Goal: Find specific page/section: Find specific page/section

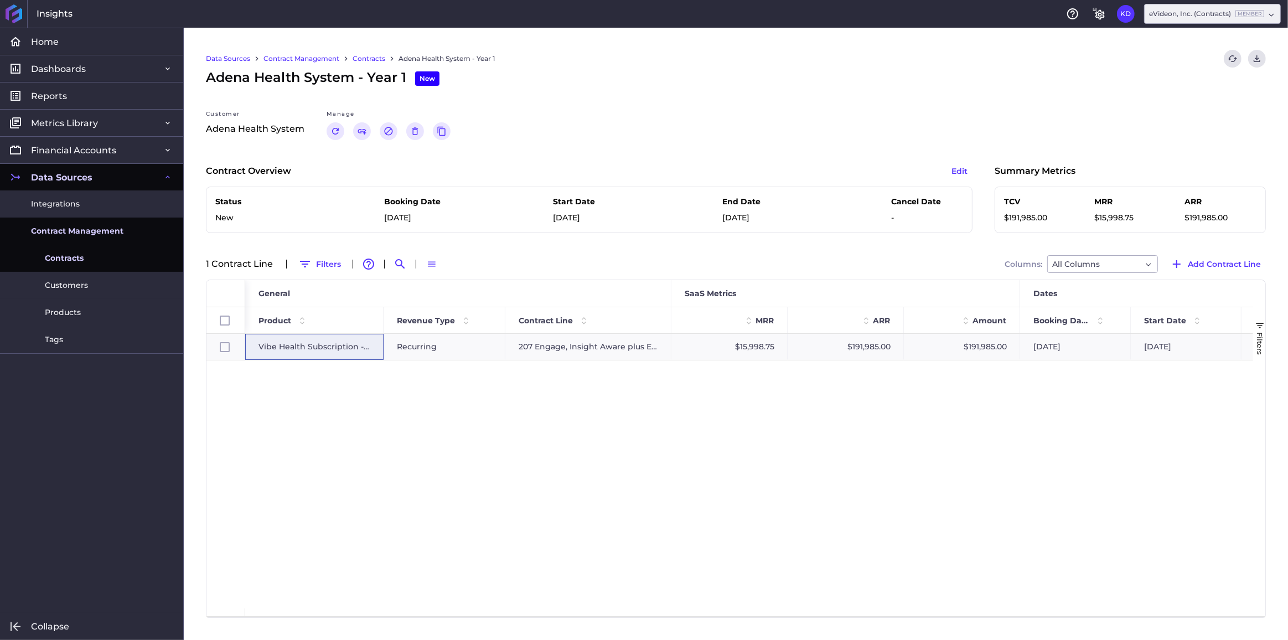
click at [387, 60] on div "Contracts" at bounding box center [376, 59] width 46 height 18
click at [378, 58] on link "Contracts" at bounding box center [369, 59] width 33 height 10
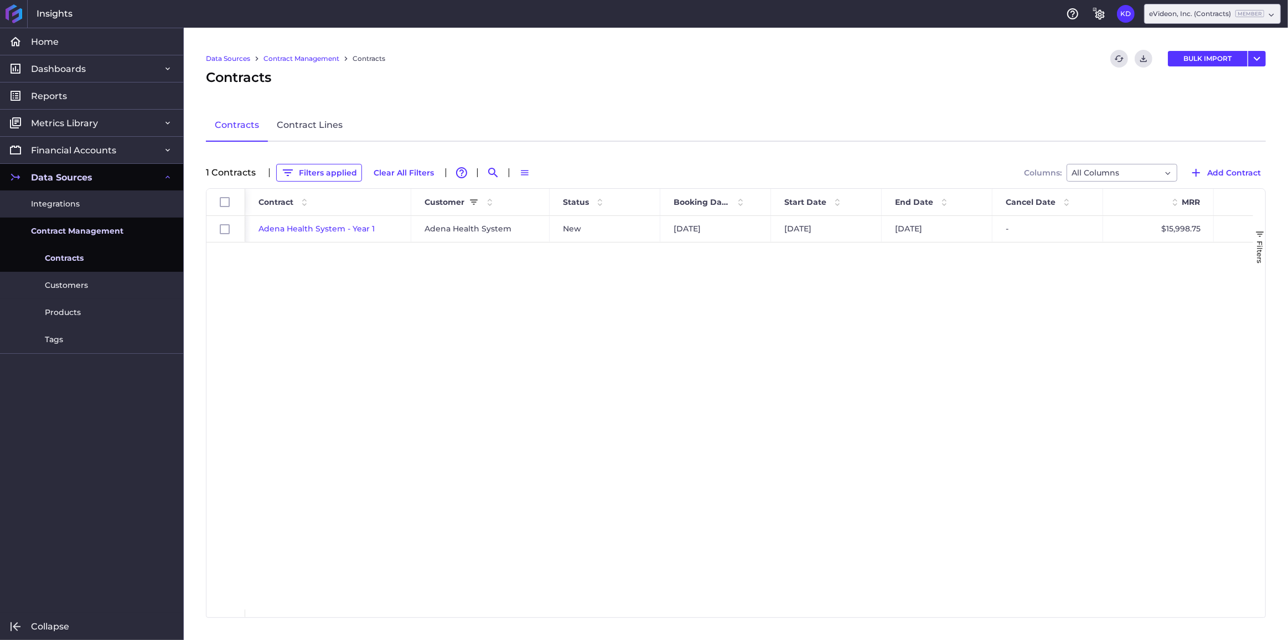
click at [283, 58] on link "Contract Management" at bounding box center [302, 59] width 76 height 10
click at [320, 173] on button "Filters applied" at bounding box center [319, 173] width 86 height 18
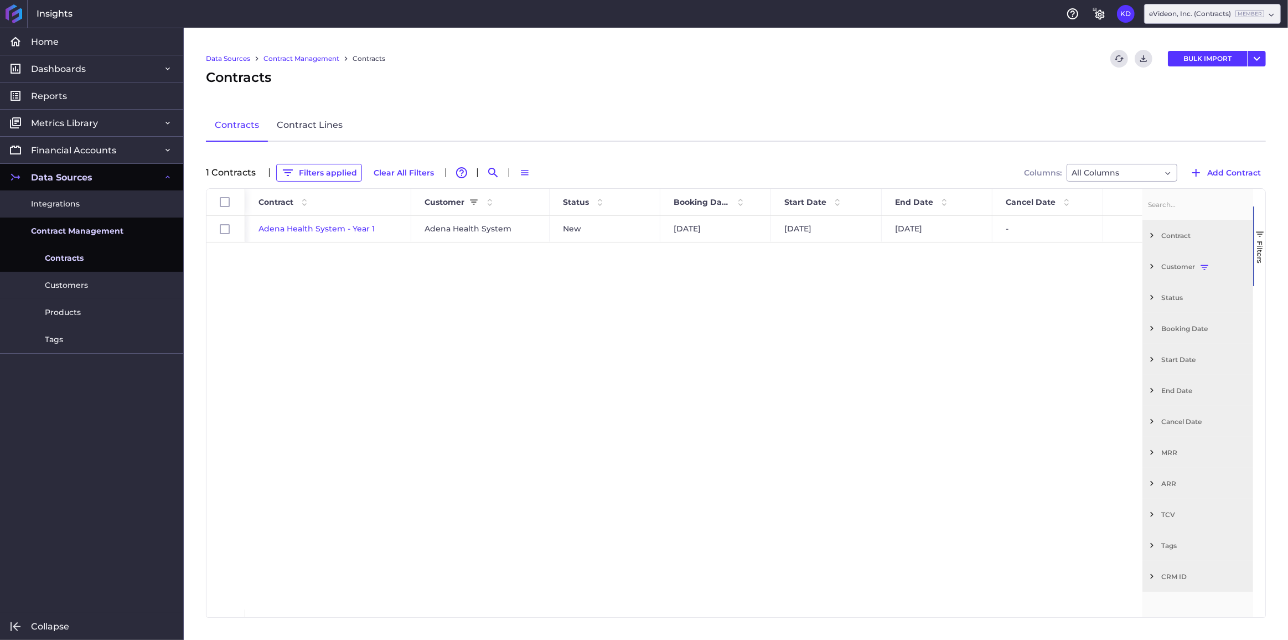
click at [1149, 270] on span "Filter List 12 Filters" at bounding box center [1152, 266] width 10 height 10
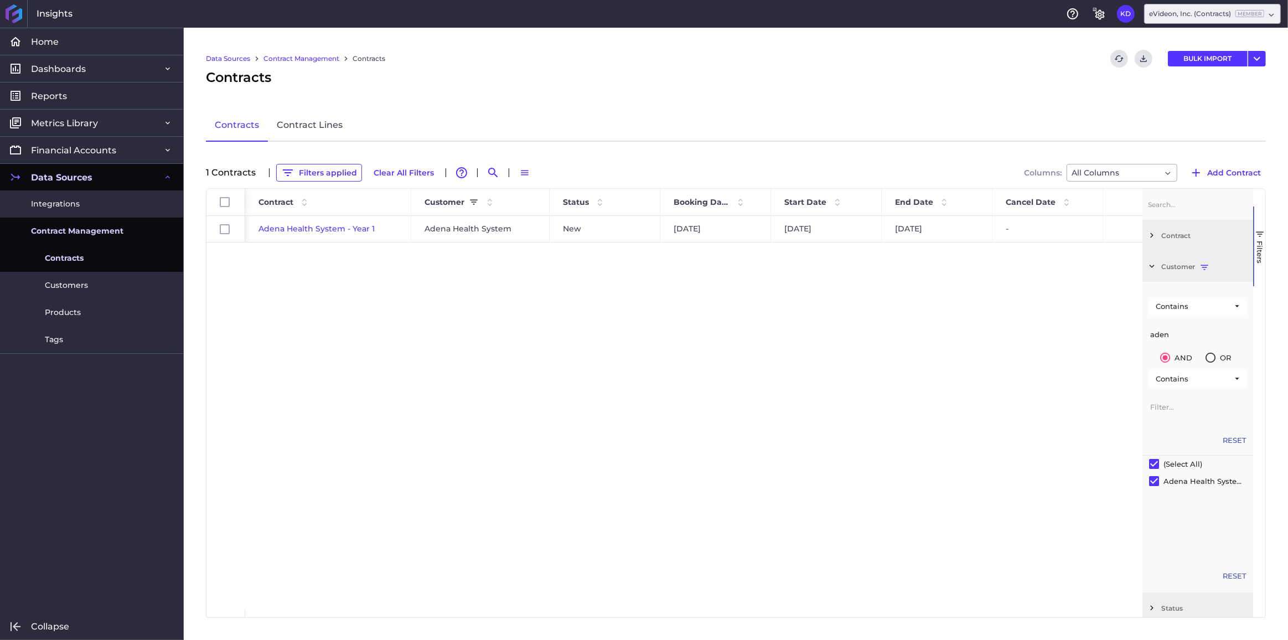
drag, startPoint x: 1186, startPoint y: 333, endPoint x: 1114, endPoint y: 330, distance: 72.0
click at [1114, 330] on div "Id Contract Customer Status" at bounding box center [735, 403] width 1059 height 428
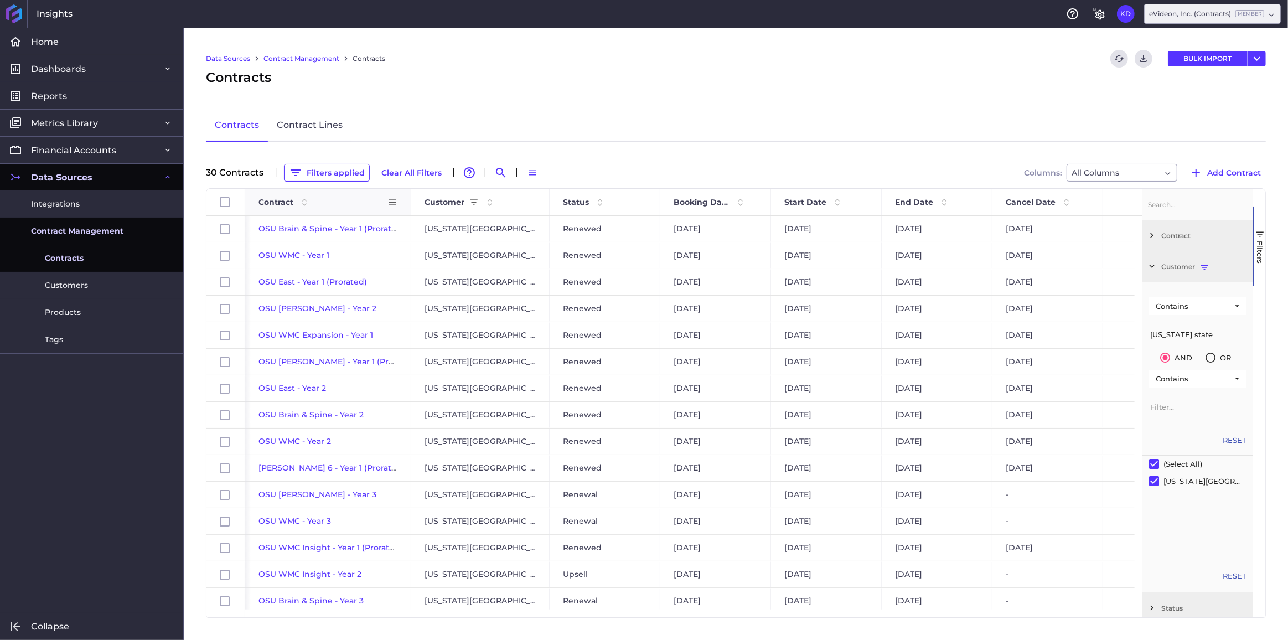
type input "[US_STATE] state"
click at [280, 201] on span "Contract" at bounding box center [276, 202] width 35 height 10
click at [313, 172] on button "Filters applied" at bounding box center [327, 173] width 86 height 18
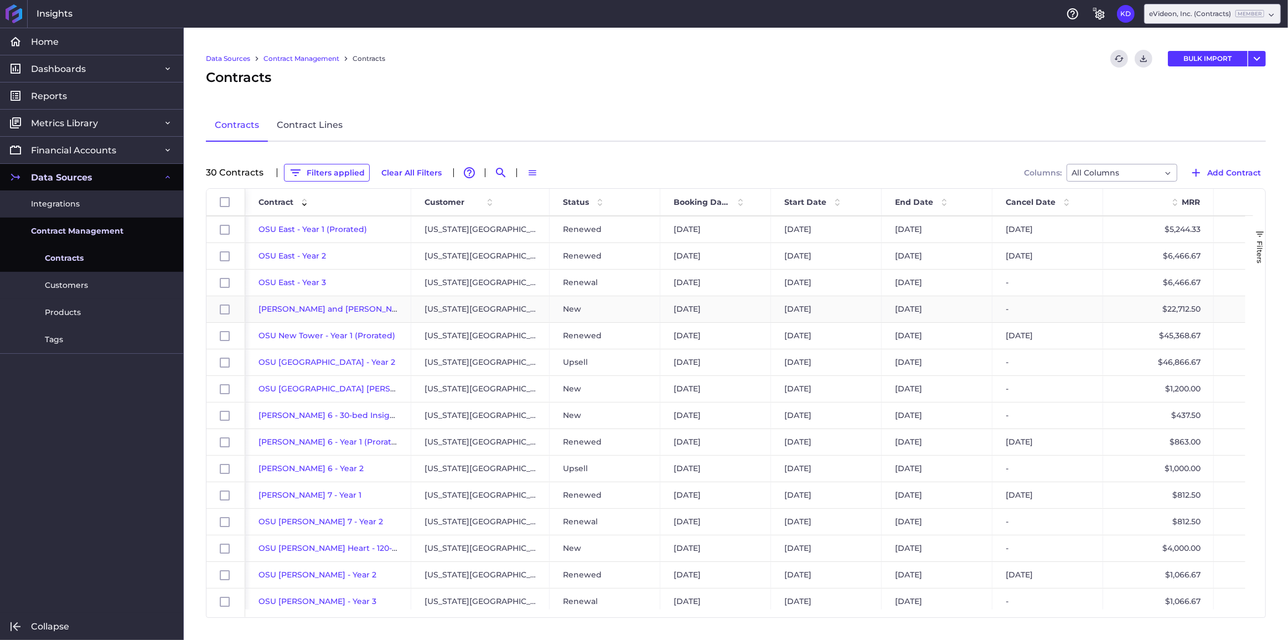
scroll to position [151, 0]
click at [324, 316] on span "[PERSON_NAME] and [PERSON_NAME] 474-Bed - Year 1" at bounding box center [368, 317] width 218 height 10
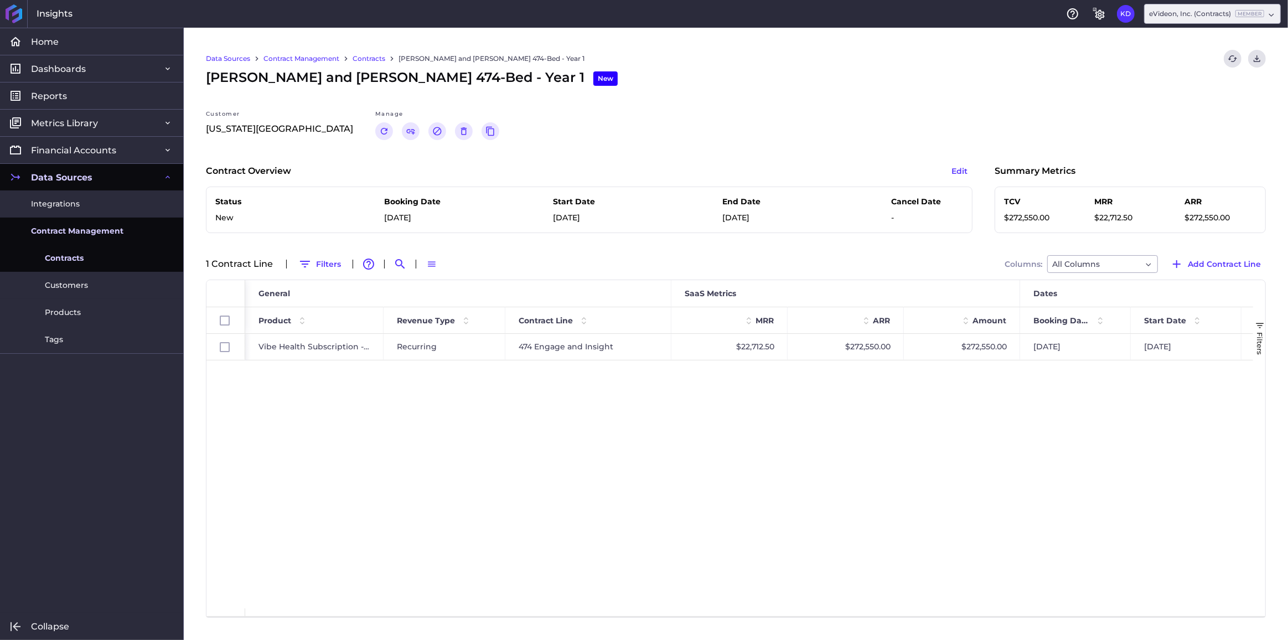
click at [359, 61] on link "Contracts" at bounding box center [369, 59] width 33 height 10
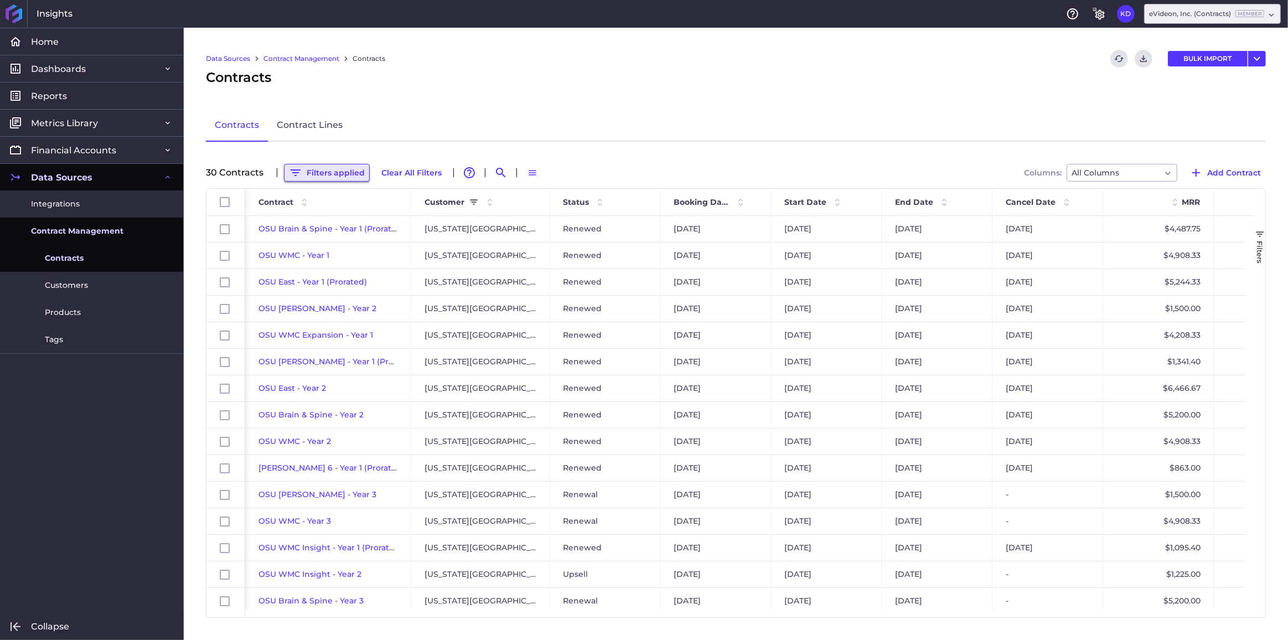
click at [343, 174] on button "Filters applied" at bounding box center [327, 173] width 86 height 18
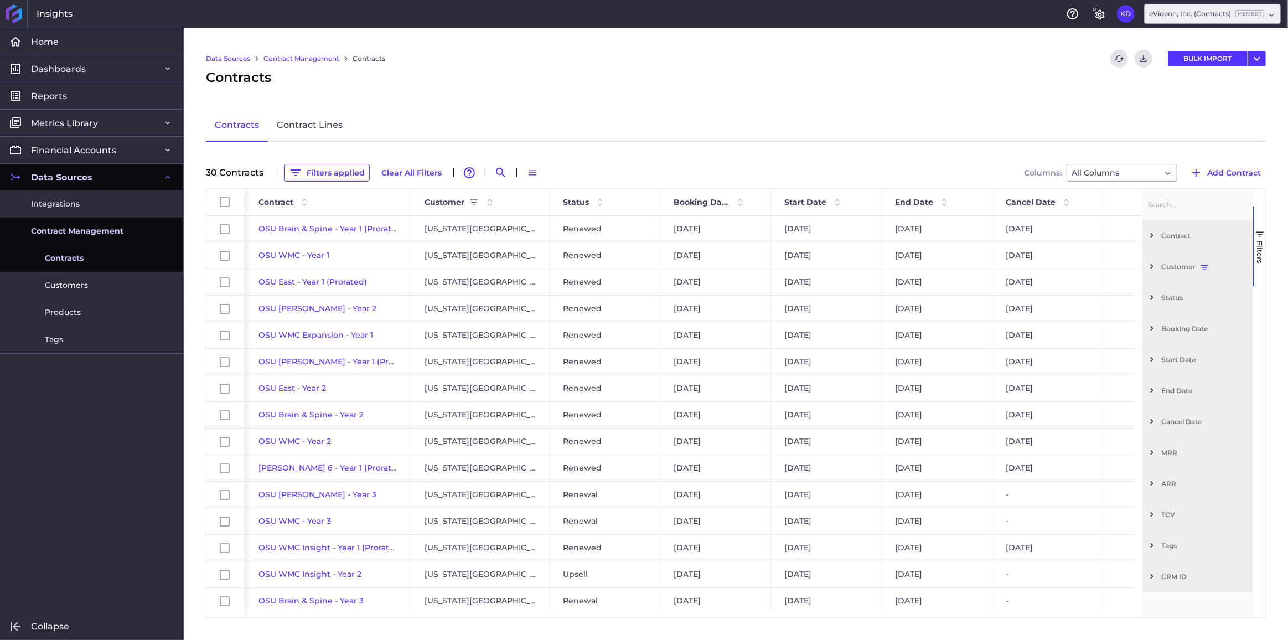
click at [1154, 262] on span "Filter List 12 Filters" at bounding box center [1152, 266] width 10 height 10
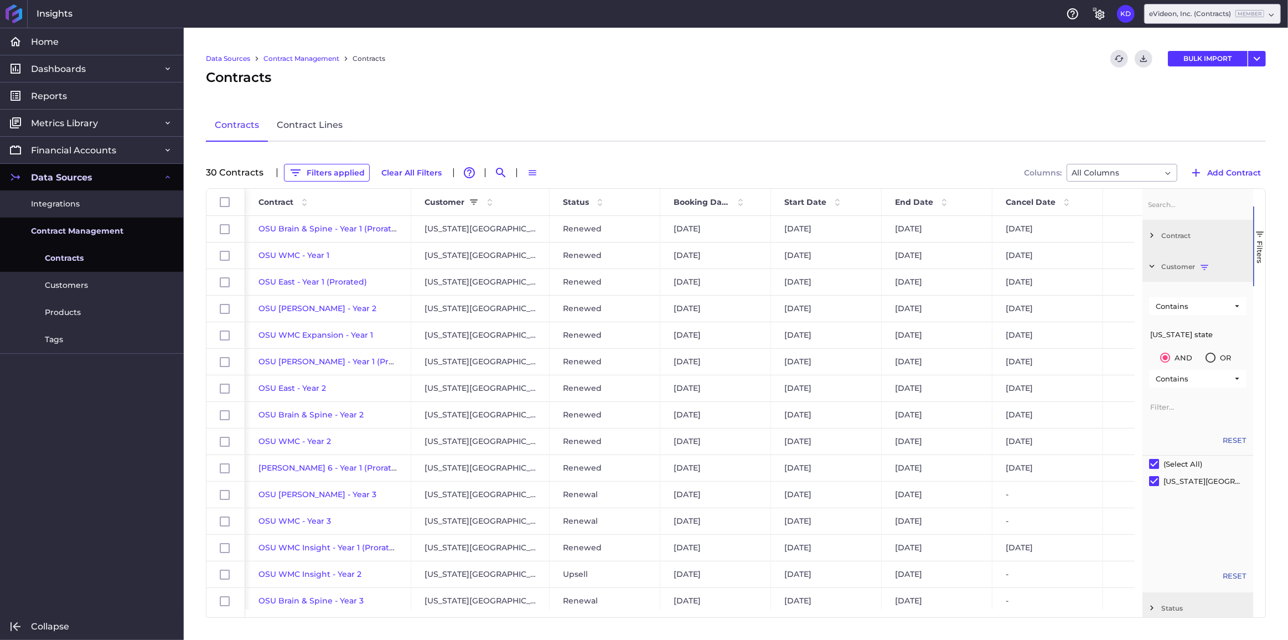
drag, startPoint x: 1191, startPoint y: 333, endPoint x: 1109, endPoint y: 330, distance: 82.5
click at [1109, 330] on div "Id Contract Customer Status" at bounding box center [735, 403] width 1059 height 428
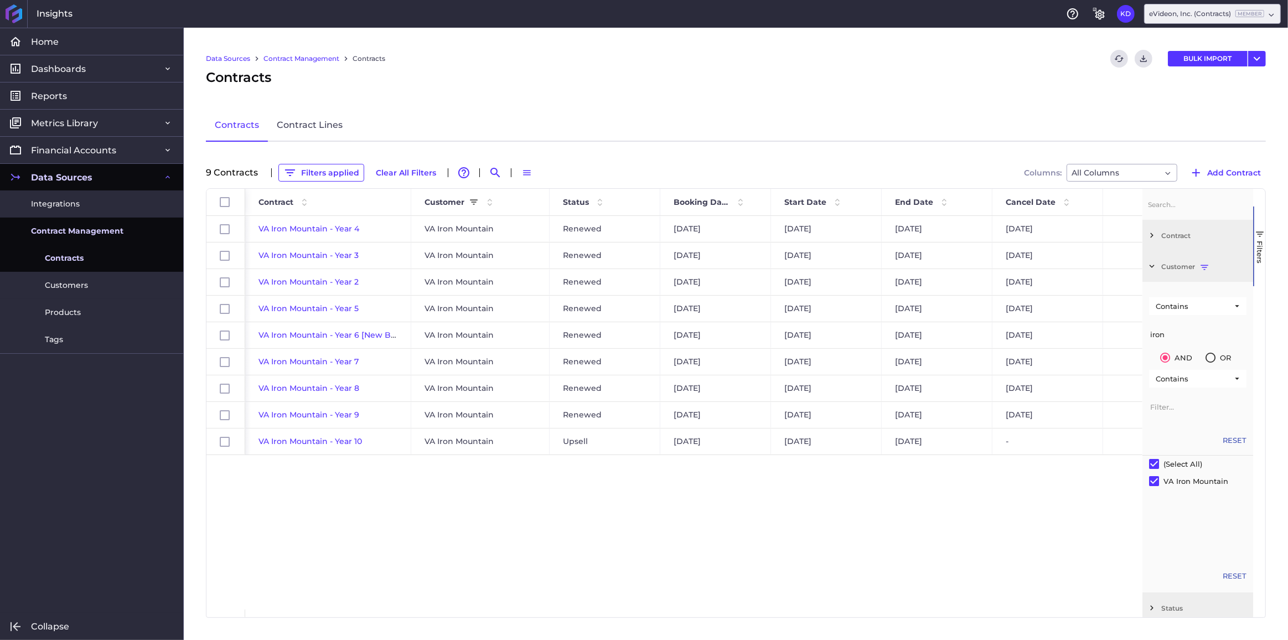
type input "iron"
click at [542, 536] on div "VA Iron Mountain - Year 4 VA Iron Mountain Renewed [DATE] [DATE] [DATE] [DATE] …" at bounding box center [693, 413] width 897 height 394
click at [311, 175] on button "Filters applied" at bounding box center [321, 173] width 86 height 18
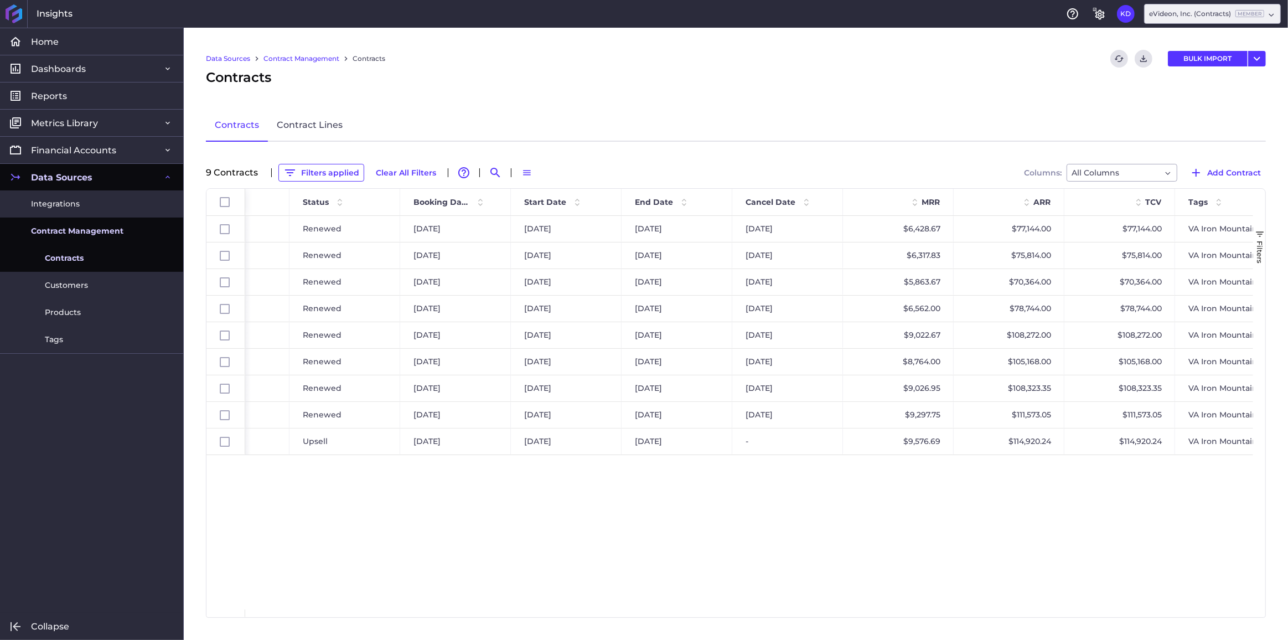
scroll to position [0, 274]
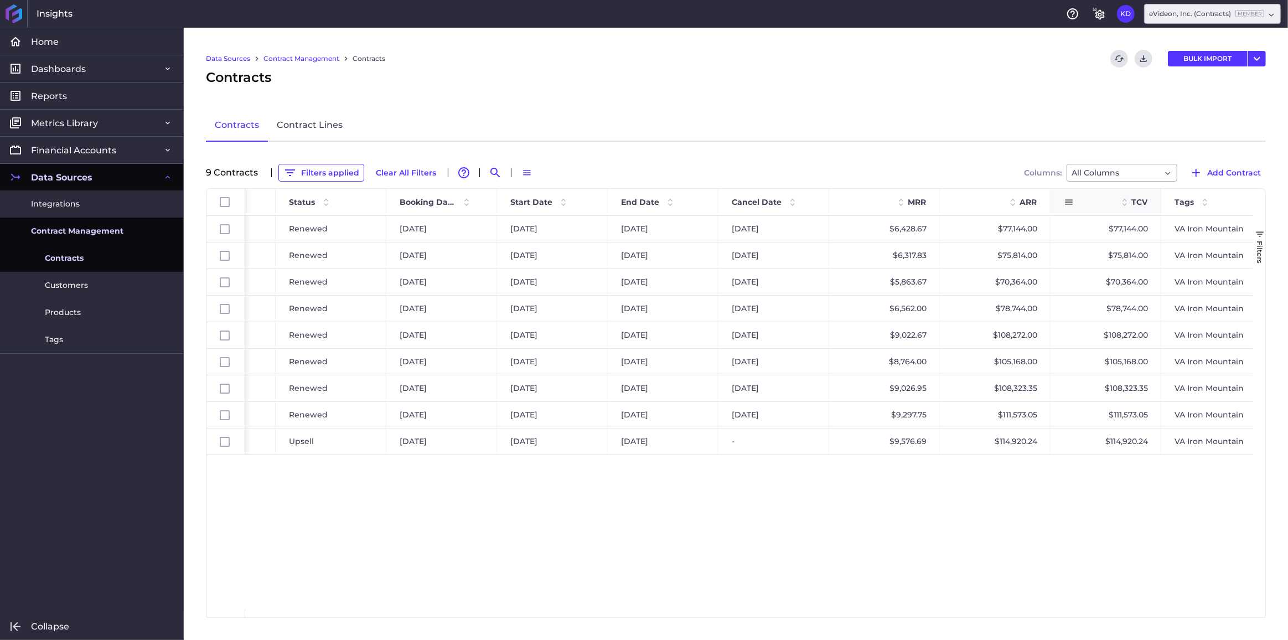
click at [1070, 202] on span at bounding box center [1069, 202] width 10 height 10
click at [1092, 226] on span "Pin Column" at bounding box center [1120, 226] width 87 height 21
click at [1135, 219] on span "Pin Column" at bounding box center [1120, 226] width 87 height 21
click at [1212, 251] on span "Pin Left" at bounding box center [1223, 251] width 47 height 21
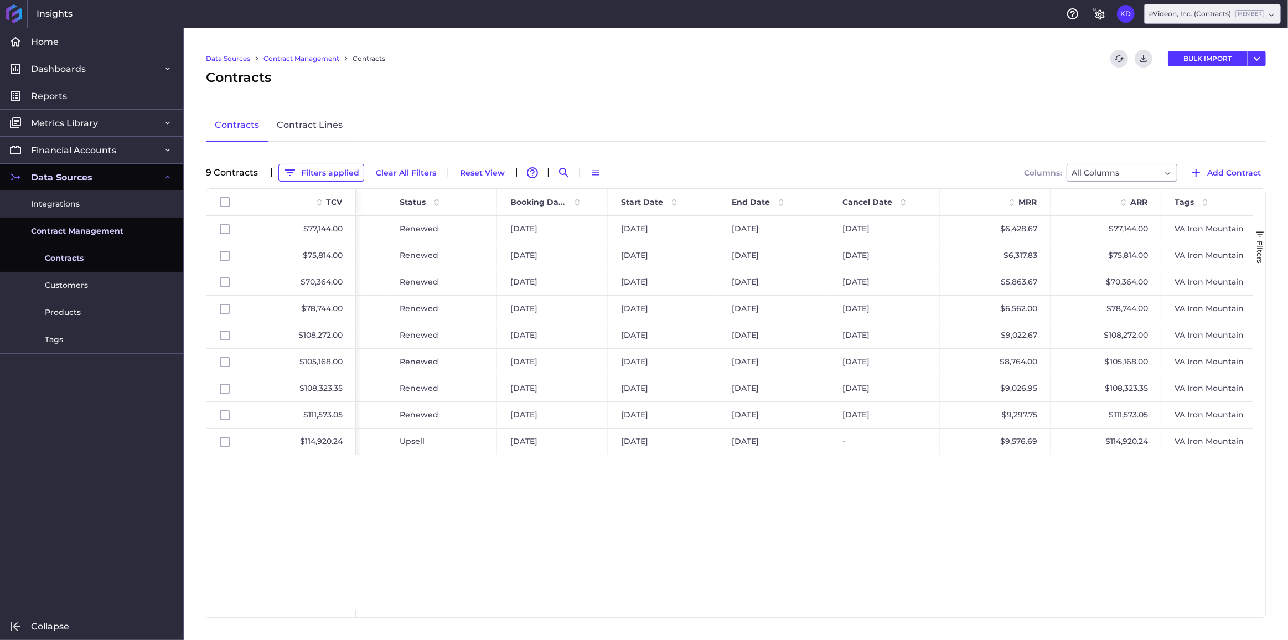
scroll to position [0, 0]
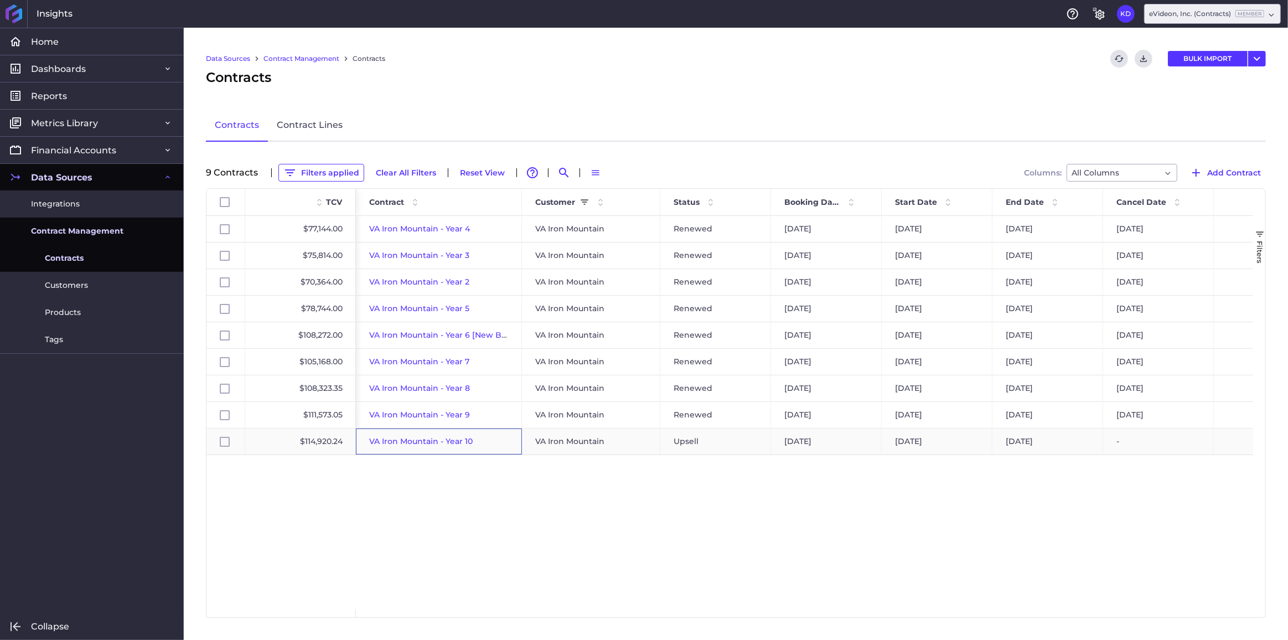
click at [398, 442] on span "VA Iron Mountain - Year 10" at bounding box center [421, 441] width 104 height 10
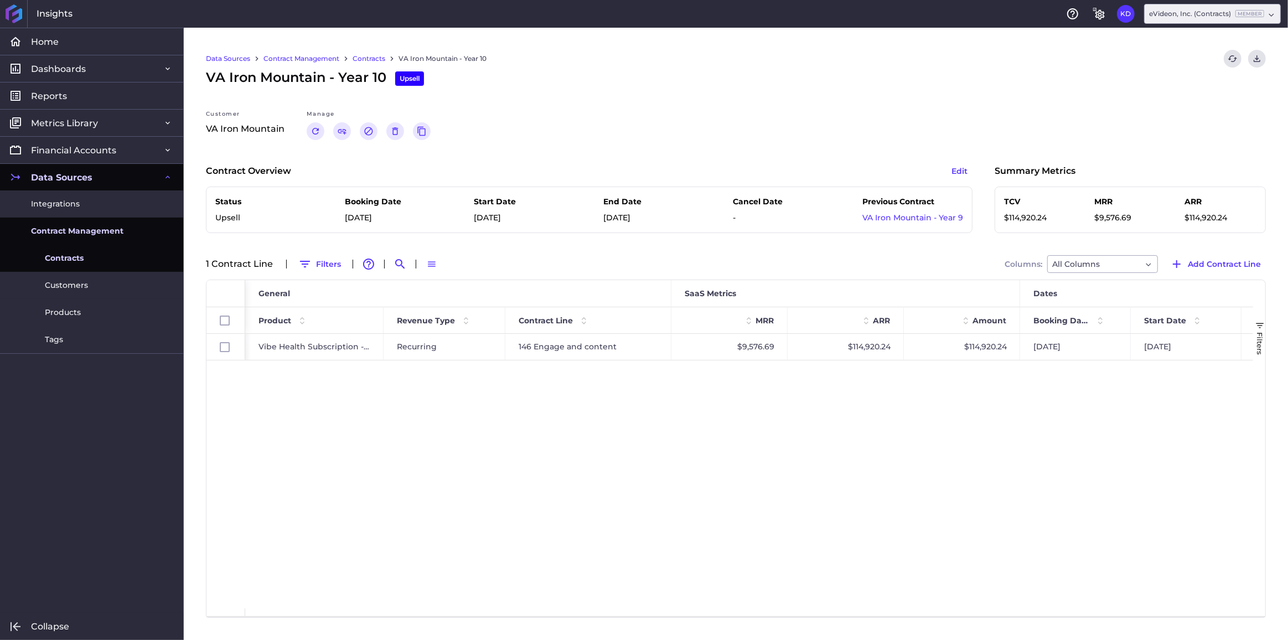
click at [363, 63] on link "Contracts" at bounding box center [369, 59] width 33 height 10
